Goal: Task Accomplishment & Management: Complete application form

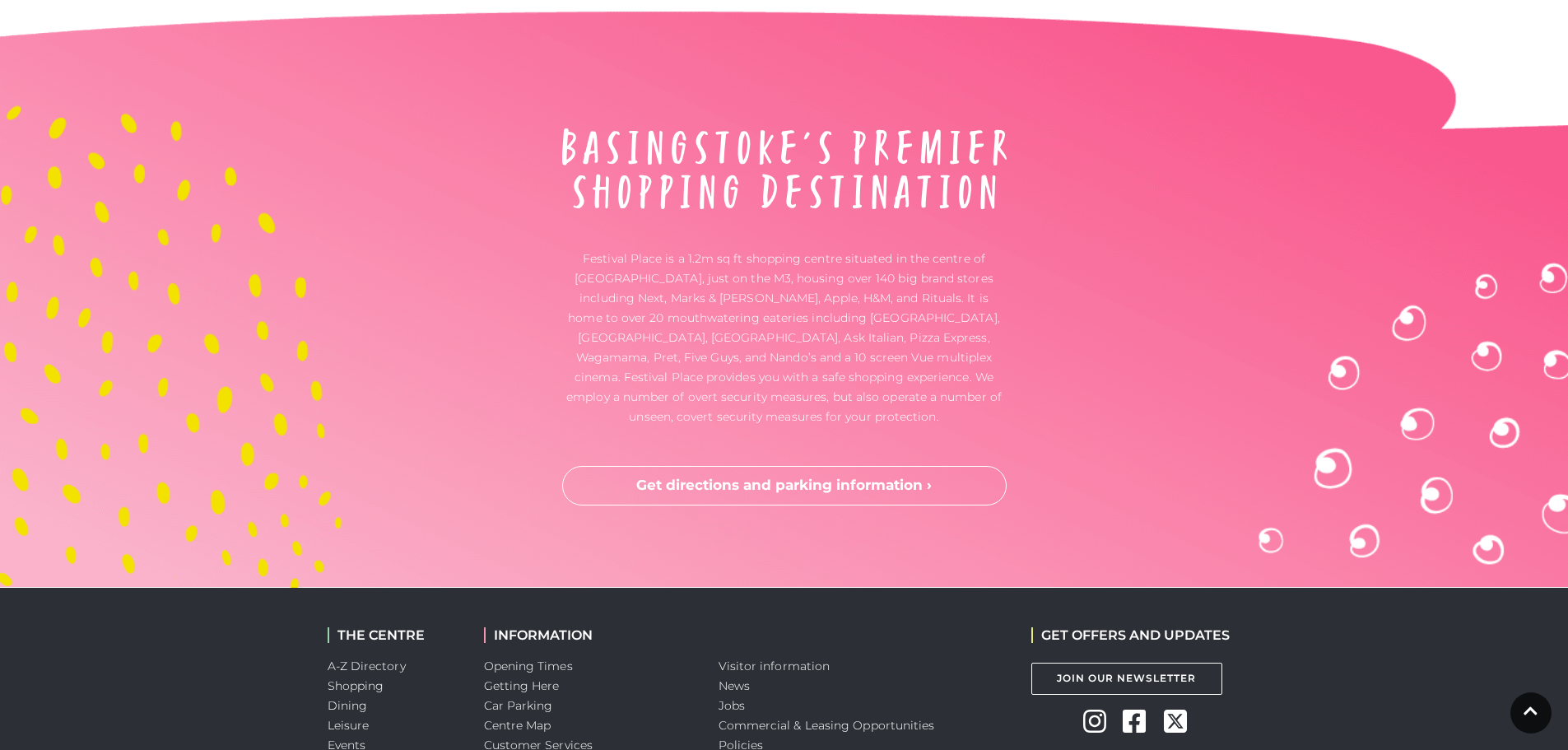
scroll to position [4335, 0]
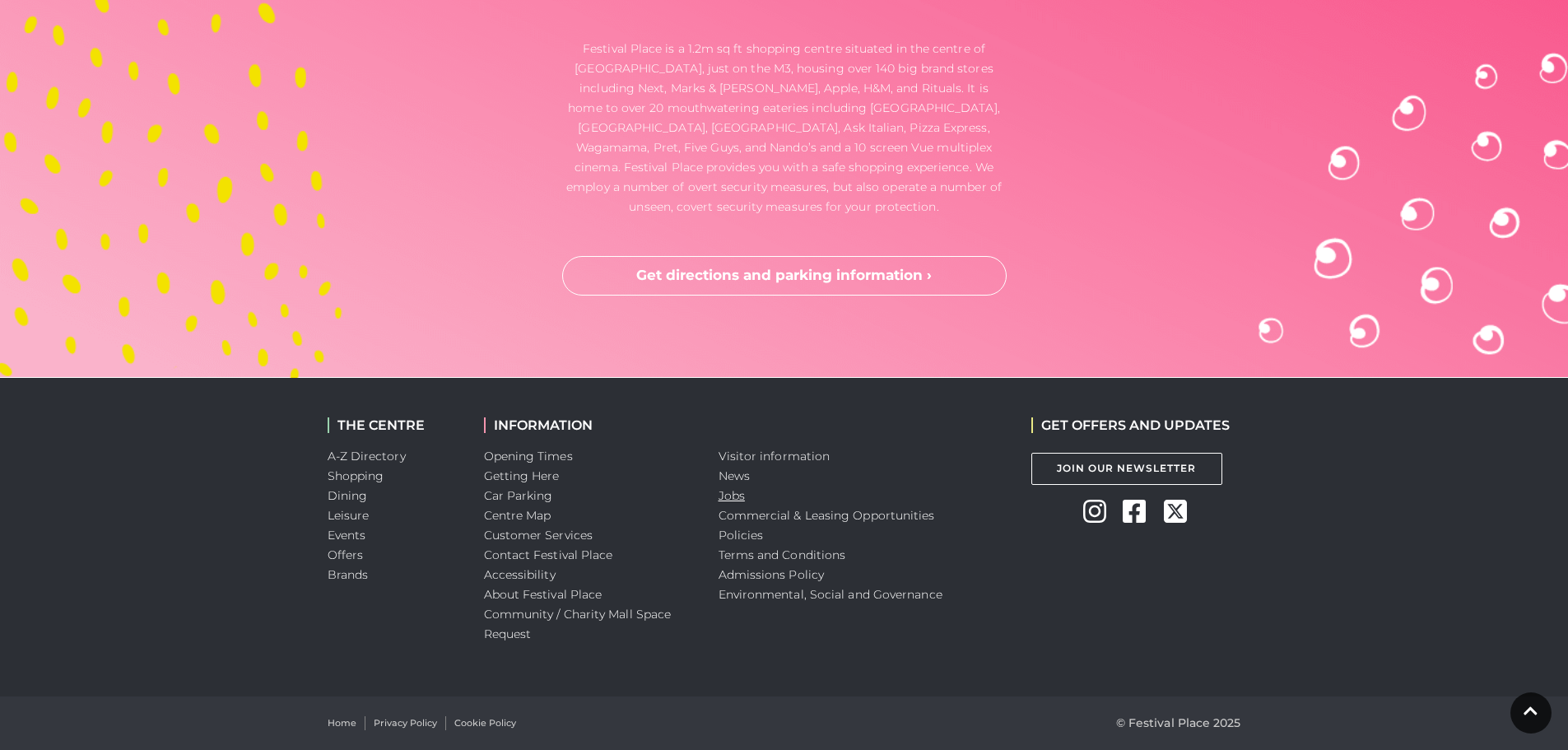
click at [727, 490] on link "Jobs" at bounding box center [732, 496] width 26 height 15
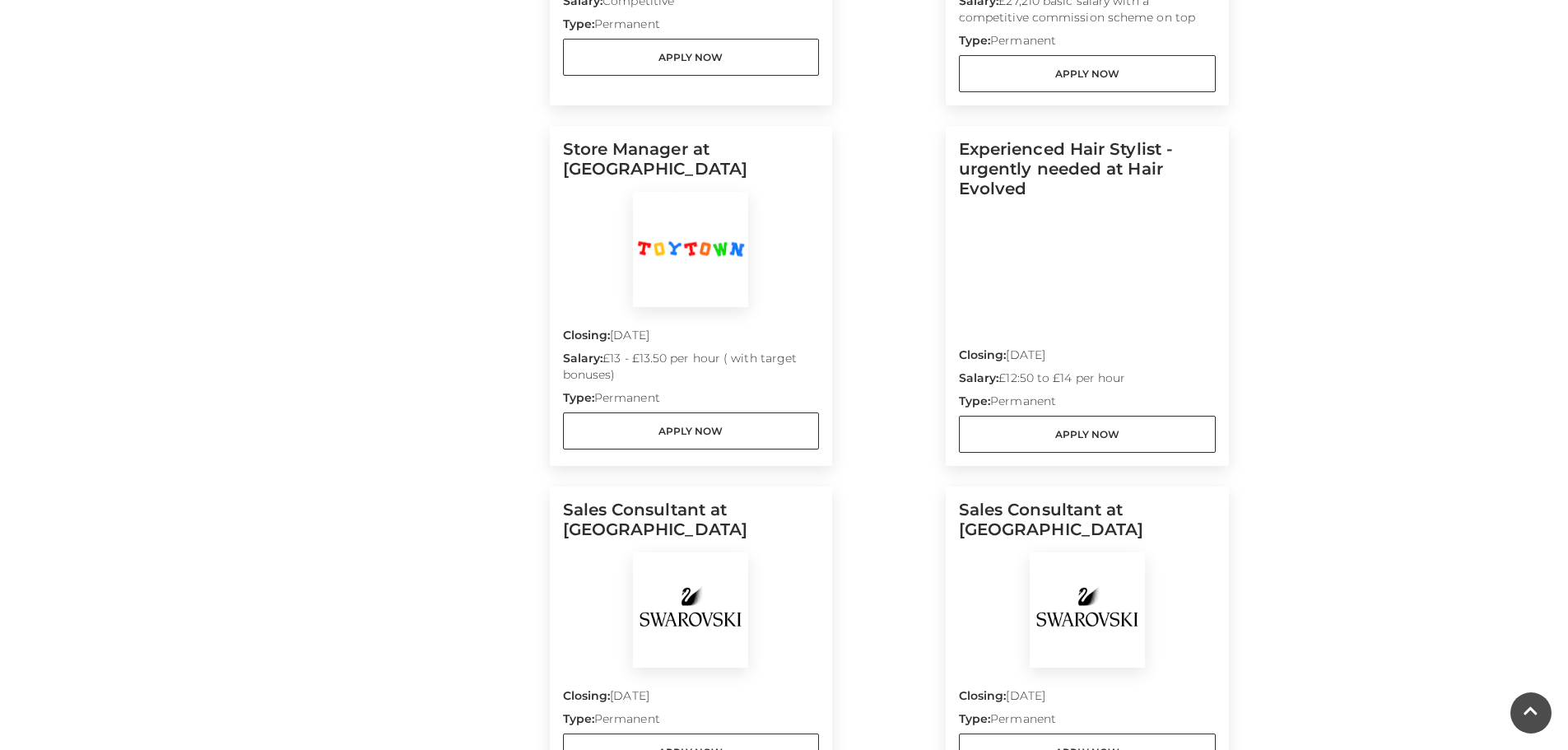
scroll to position [576, 0]
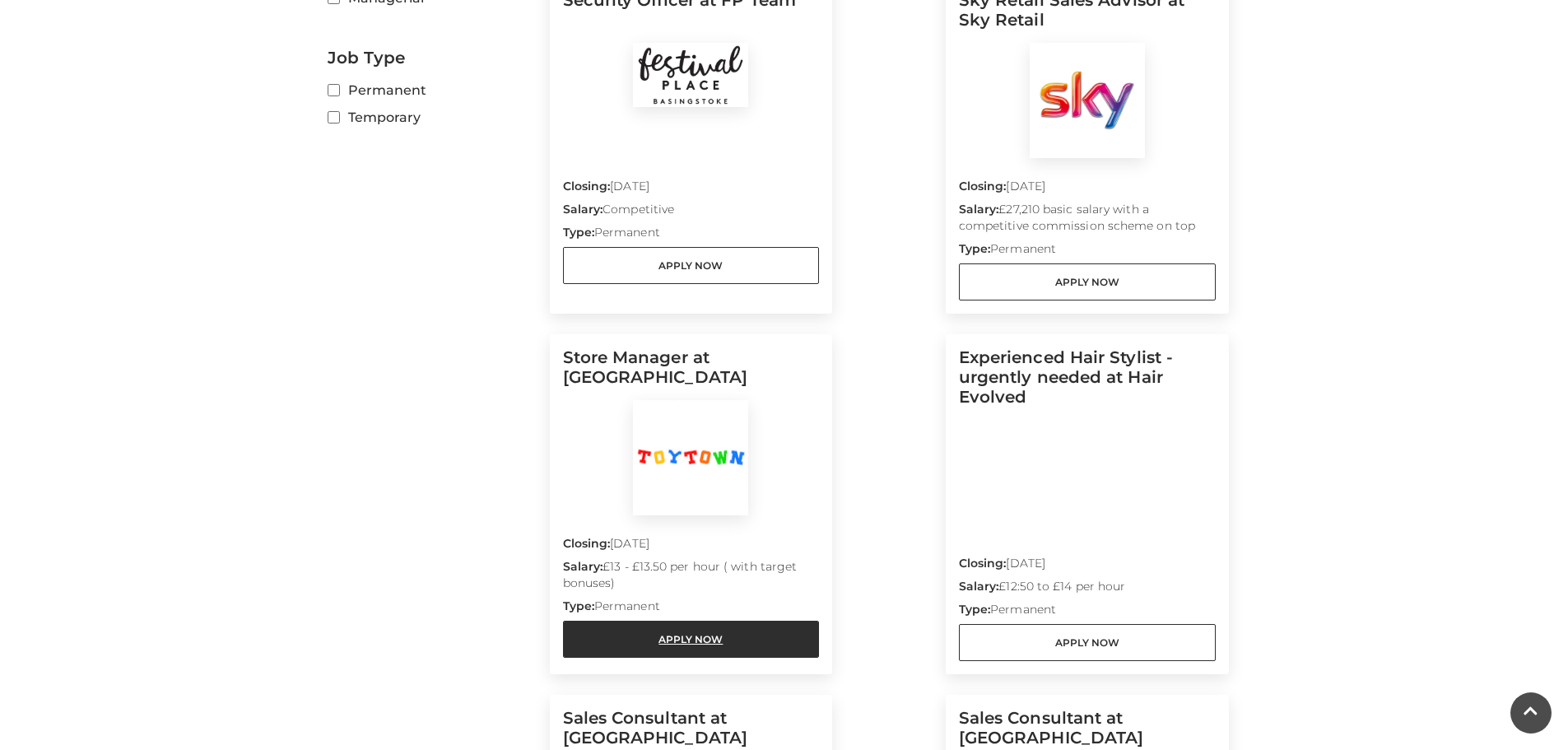
click at [706, 636] on link "Apply Now" at bounding box center [691, 639] width 257 height 37
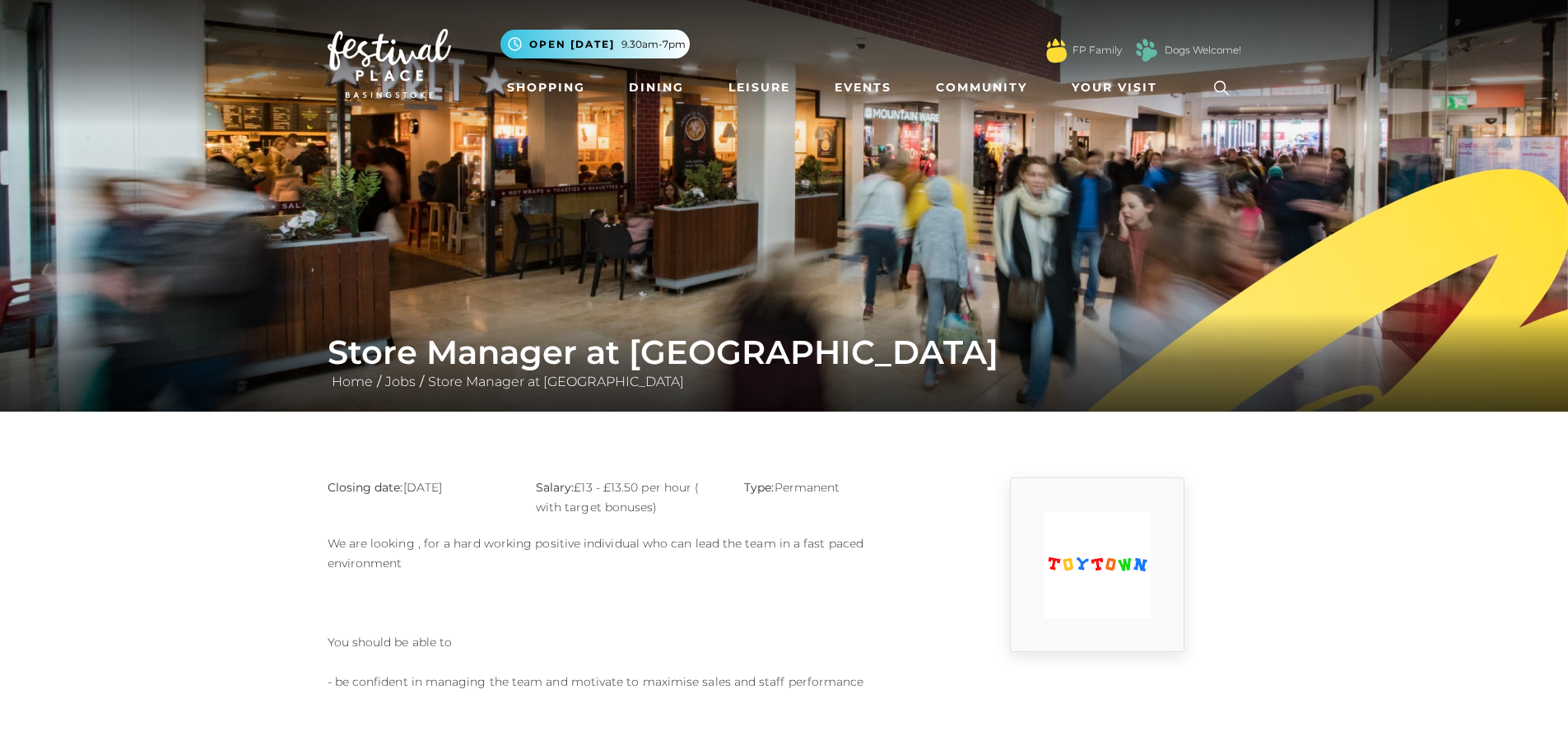
drag, startPoint x: 741, startPoint y: 600, endPoint x: 684, endPoint y: 217, distance: 387.2
